Goal: Check status: Check status

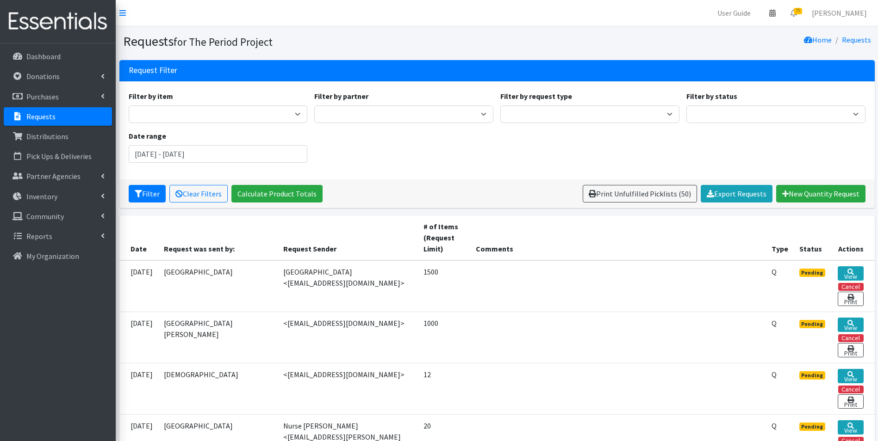
scroll to position [216, 0]
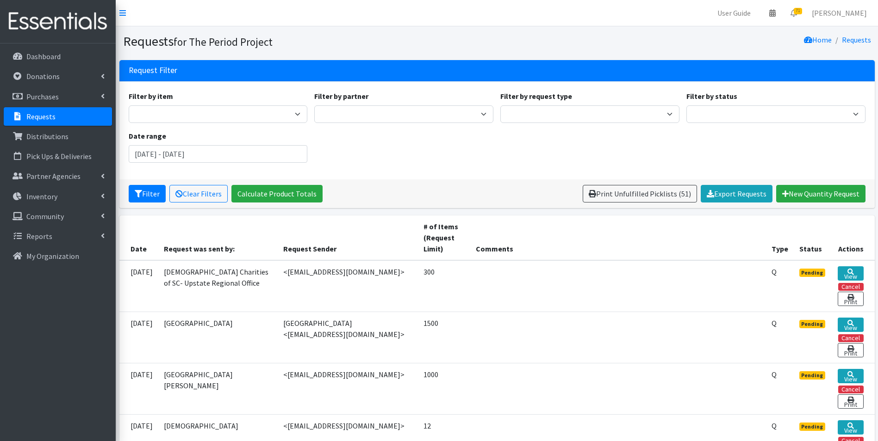
scroll to position [187, 0]
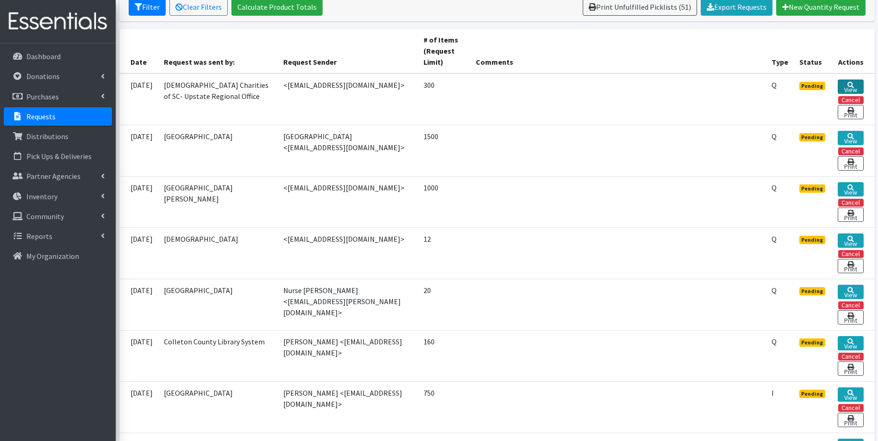
click at [845, 85] on link "View" at bounding box center [849, 87] width 25 height 14
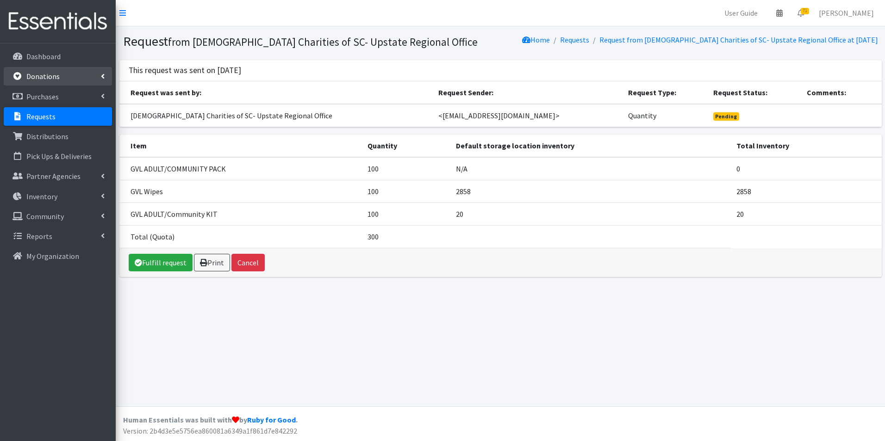
click at [79, 75] on link "Donations" at bounding box center [58, 76] width 108 height 19
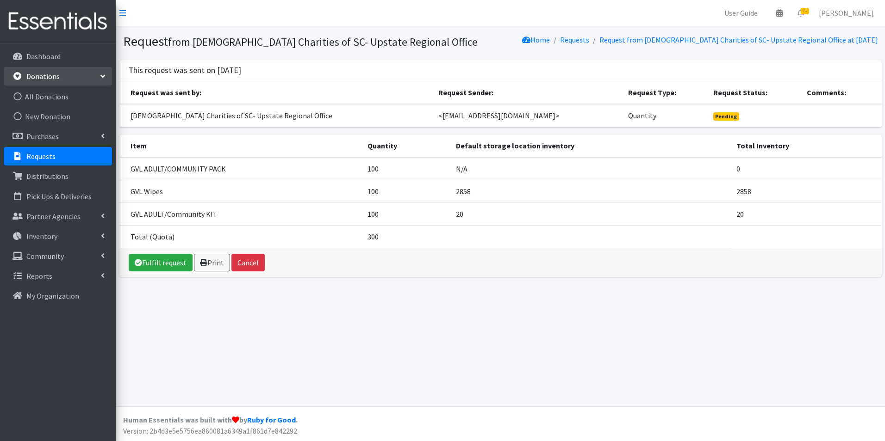
click at [31, 155] on p "Requests" at bounding box center [40, 156] width 29 height 9
